Goal: Task Accomplishment & Management: Manage account settings

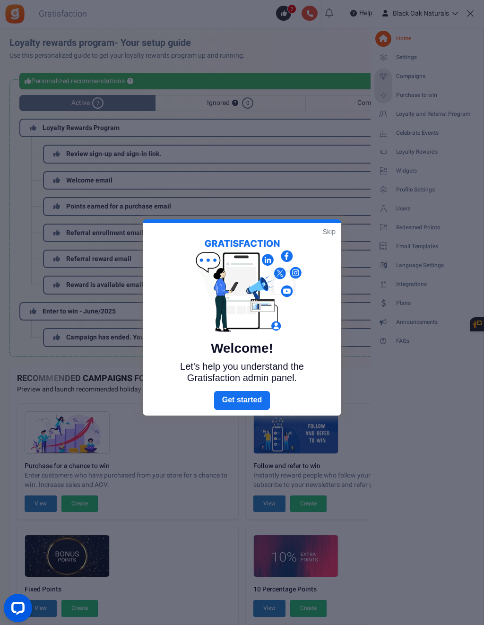
click at [331, 233] on link "Skip" at bounding box center [329, 231] width 13 height 9
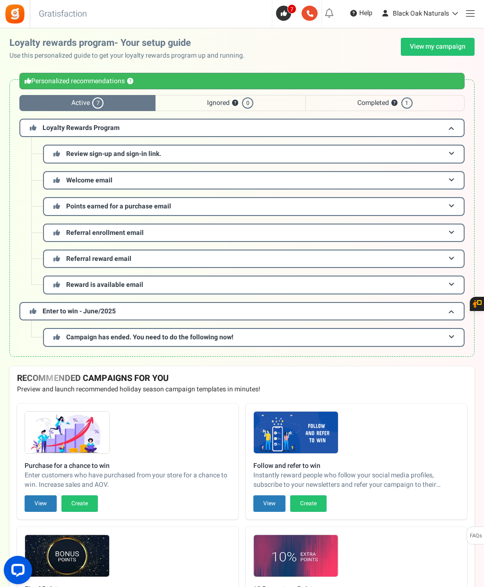
click at [450, 51] on link "View my campaign" at bounding box center [438, 47] width 74 height 18
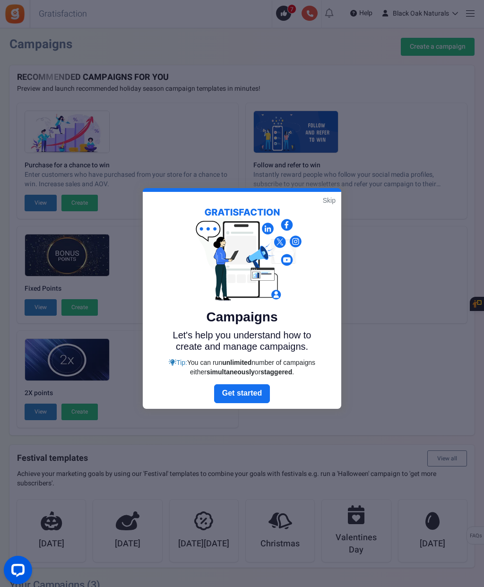
click at [326, 201] on link "Skip" at bounding box center [329, 200] width 13 height 9
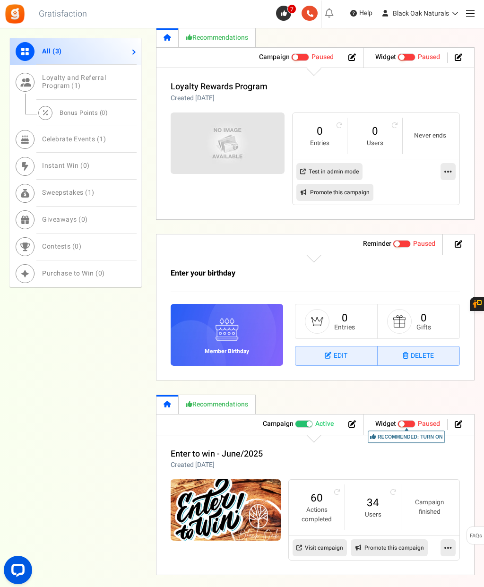
scroll to position [648, 0]
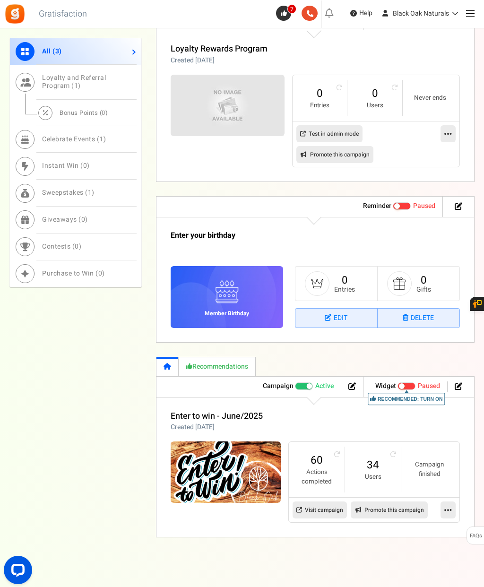
click at [309, 384] on span at bounding box center [310, 387] width 6 height 6
click at [295, 384] on input "Active Paused" at bounding box center [295, 387] width 0 height 6
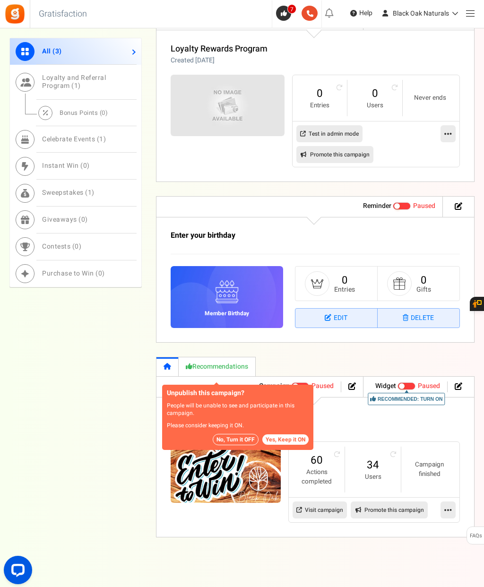
click at [244, 434] on button "No, Turn it OFF" at bounding box center [236, 439] width 46 height 11
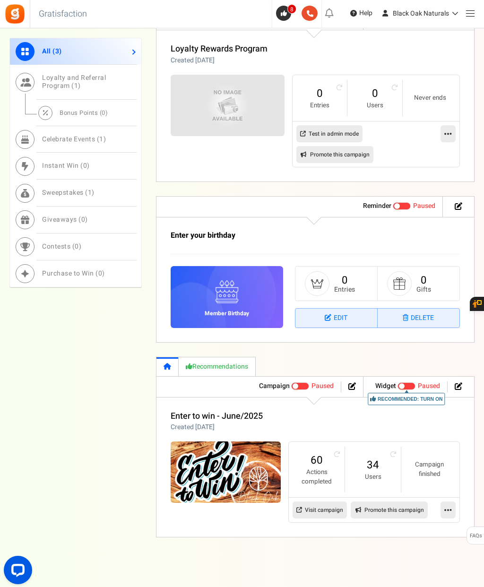
click at [447, 506] on icon at bounding box center [449, 510] width 8 height 9
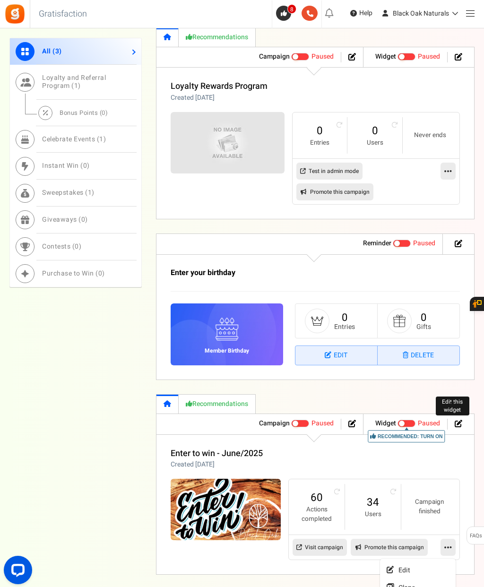
click at [459, 419] on link at bounding box center [459, 424] width 8 height 11
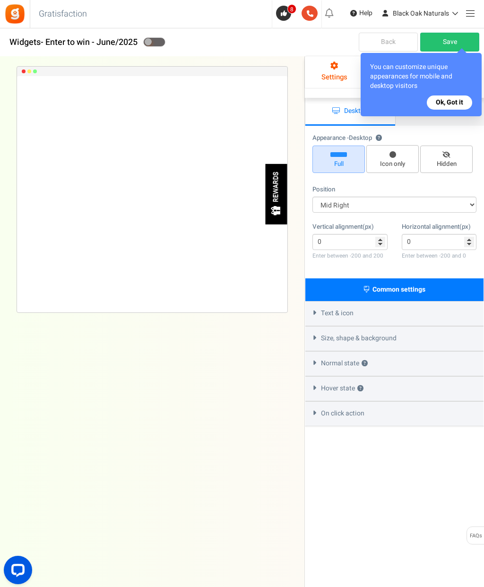
click at [459, 105] on button "Ok, Got it" at bounding box center [449, 103] width 45 height 14
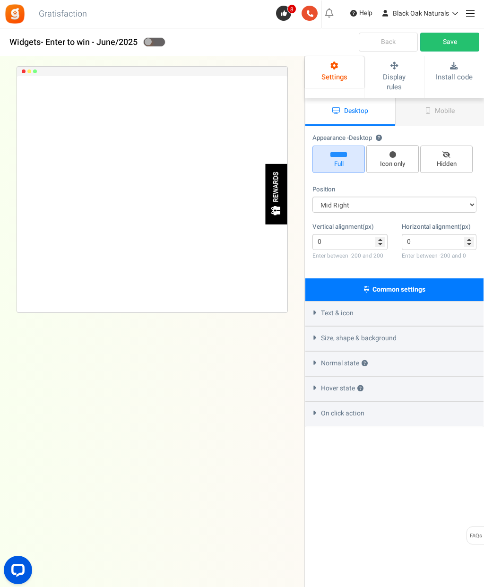
click at [409, 66] on icon at bounding box center [394, 66] width 40 height 8
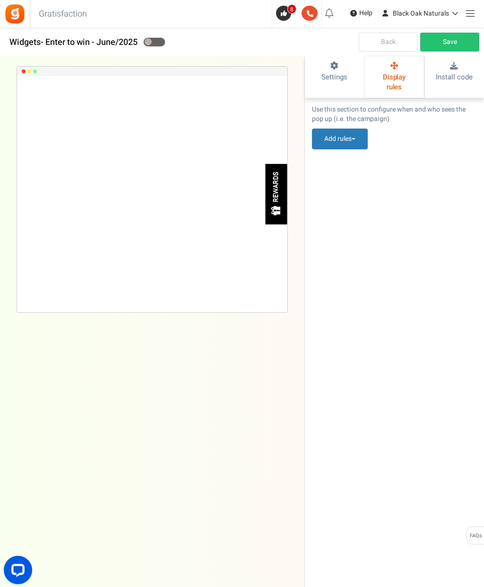
click at [350, 68] on icon at bounding box center [335, 66] width 40 height 8
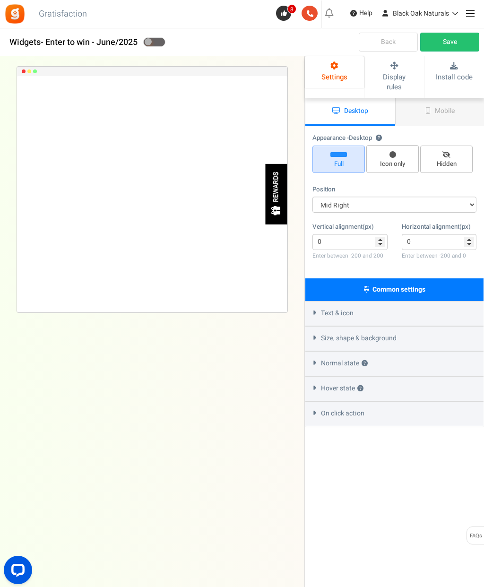
click at [446, 152] on icon at bounding box center [447, 155] width 8 height 6
click at [447, 148] on input "Hidden" at bounding box center [450, 151] width 6 height 6
radio input "true"
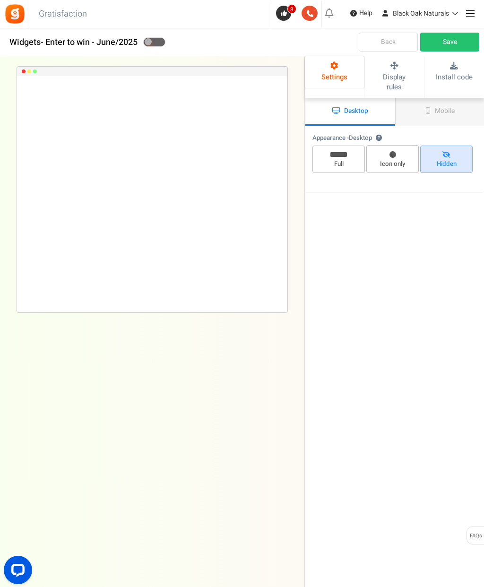
click at [452, 44] on link "Save" at bounding box center [450, 42] width 59 height 19
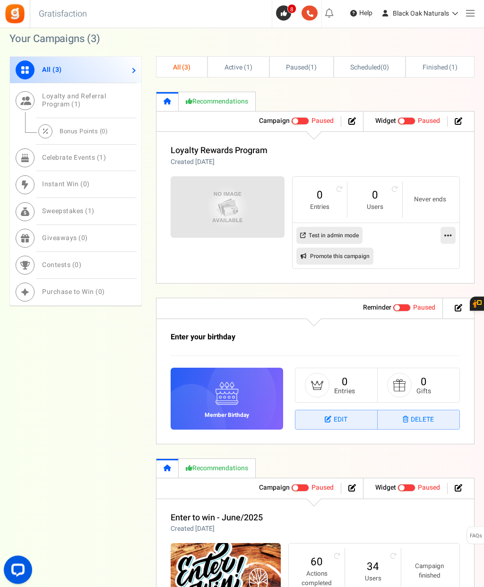
scroll to position [611, 0]
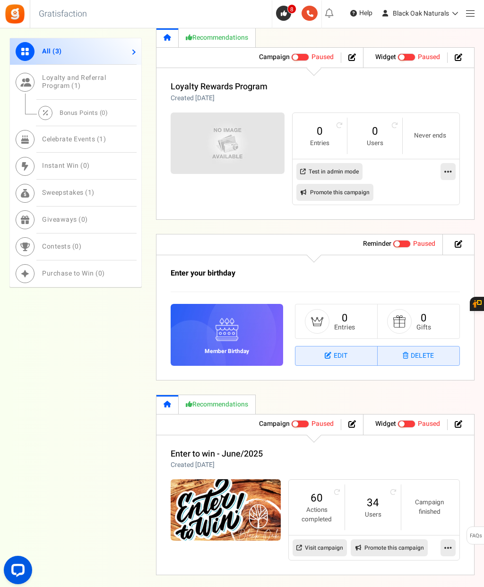
click at [404, 421] on span "Recommended: TURN ON" at bounding box center [407, 425] width 18 height 8
click at [398, 421] on input "Recommended: TURN ON Active Paused" at bounding box center [398, 424] width 0 height 6
click at [408, 421] on span "Recommended: TURN ON" at bounding box center [411, 425] width 18 height 8
click at [402, 421] on input "Recommended: TURN ON Active Paused" at bounding box center [402, 424] width 0 height 6
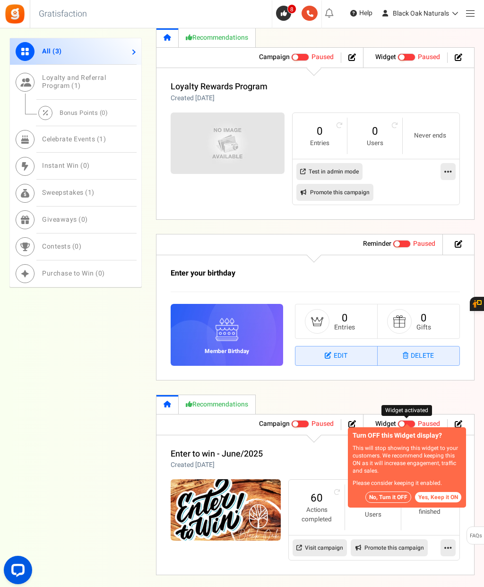
click at [397, 494] on button "No, Turn it OFF" at bounding box center [389, 497] width 46 height 11
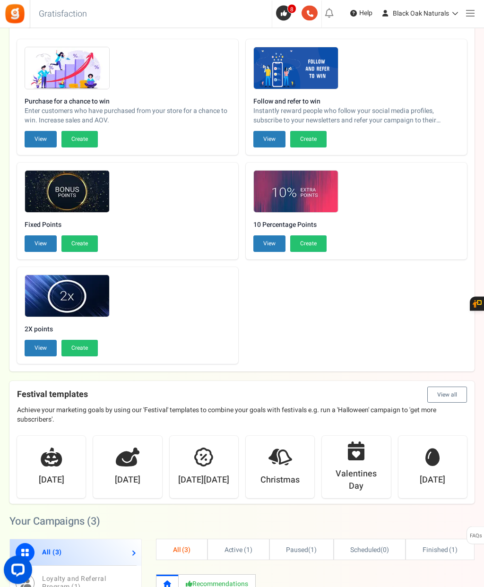
scroll to position [0, 0]
